Goal: Information Seeking & Learning: Learn about a topic

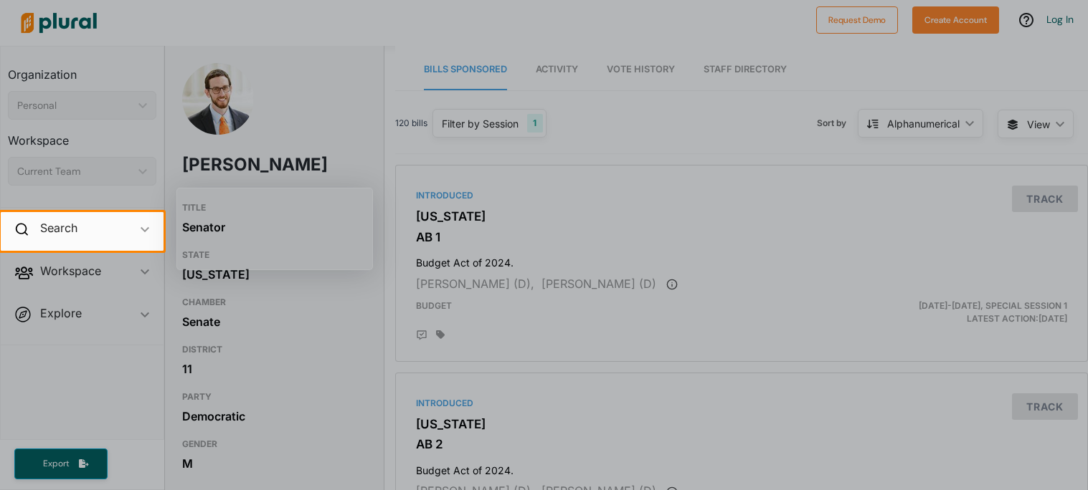
click at [353, 207] on h3 "TITLE" at bounding box center [274, 207] width 184 height 17
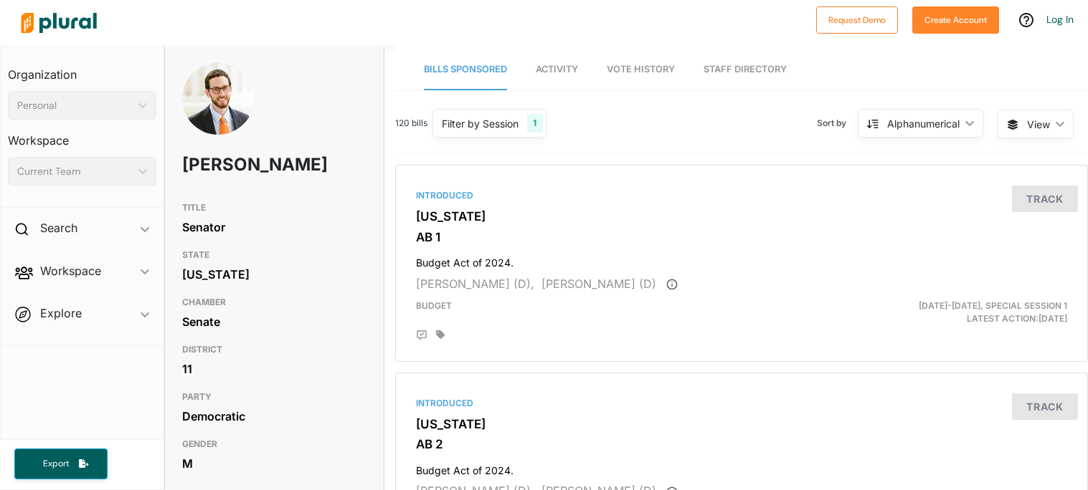
click at [563, 75] on link "Activity" at bounding box center [557, 69] width 42 height 41
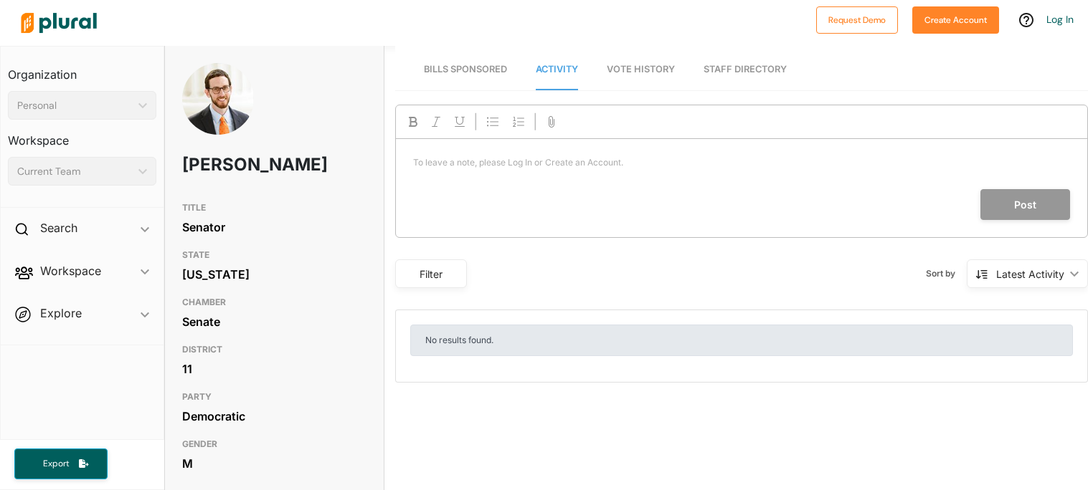
click at [596, 71] on nav "Bills Sponsored Activity Vote History Staff Directory" at bounding box center [741, 68] width 693 height 44
click at [623, 74] on link "Vote History" at bounding box center [641, 69] width 68 height 41
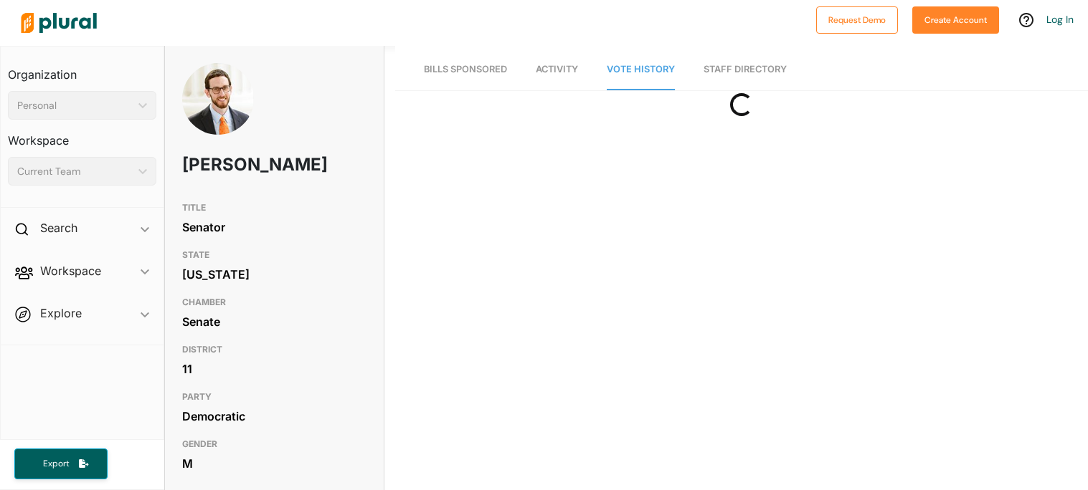
click at [473, 70] on span "Bills Sponsored" at bounding box center [465, 69] width 83 height 11
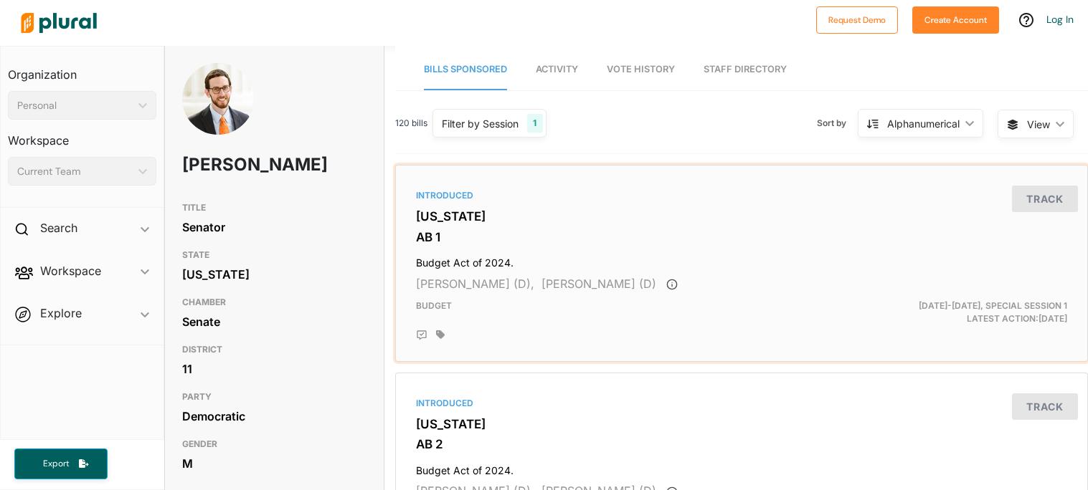
click at [611, 176] on div "Introduced [US_STATE] AB 1 Budget Act of 2024. [PERSON_NAME] (D), [PERSON_NAME]…" at bounding box center [742, 263] width 680 height 184
